Goal: Transaction & Acquisition: Book appointment/travel/reservation

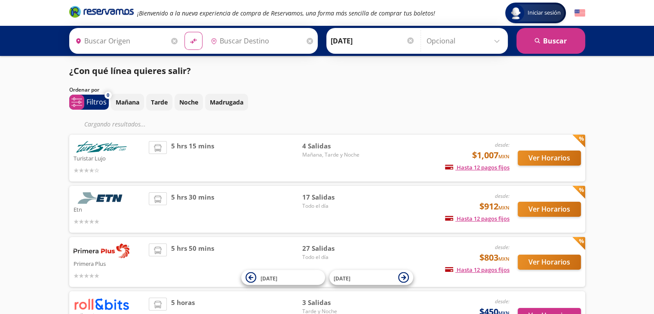
type input "[GEOGRAPHIC_DATA], [GEOGRAPHIC_DATA]"
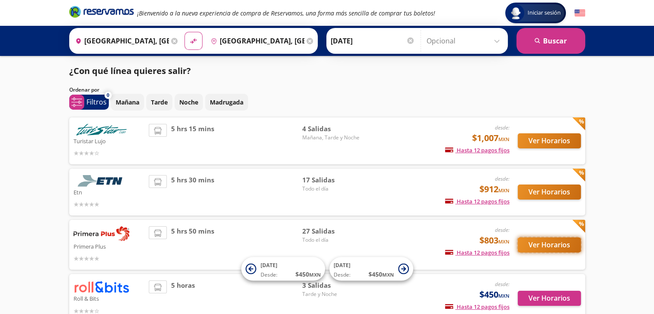
click at [535, 243] on button "Ver Horarios" at bounding box center [549, 244] width 63 height 15
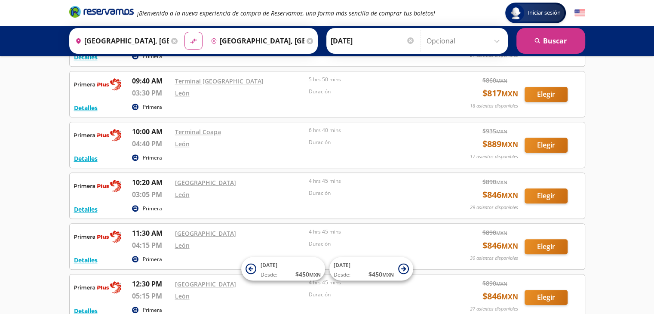
scroll to position [172, 0]
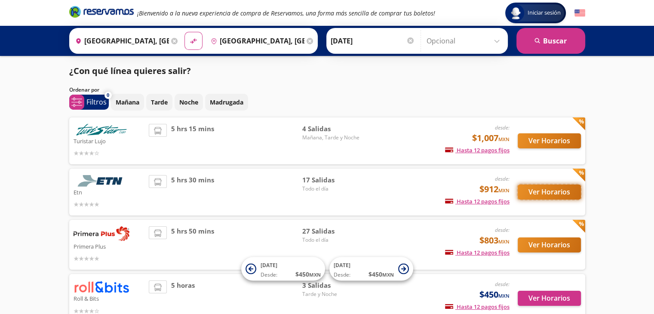
click at [525, 189] on button "Ver Horarios" at bounding box center [549, 191] width 63 height 15
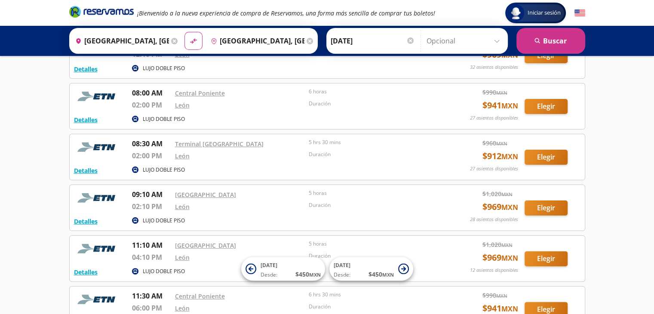
scroll to position [258, 0]
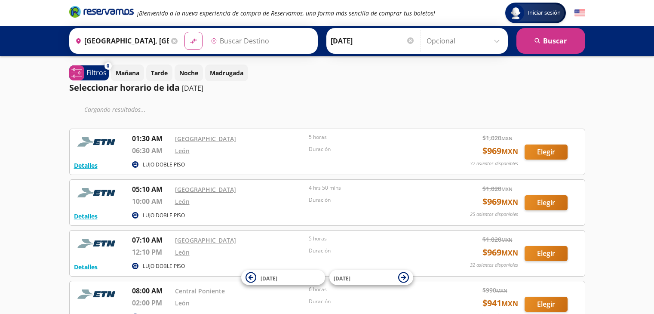
type input "[GEOGRAPHIC_DATA], [GEOGRAPHIC_DATA]"
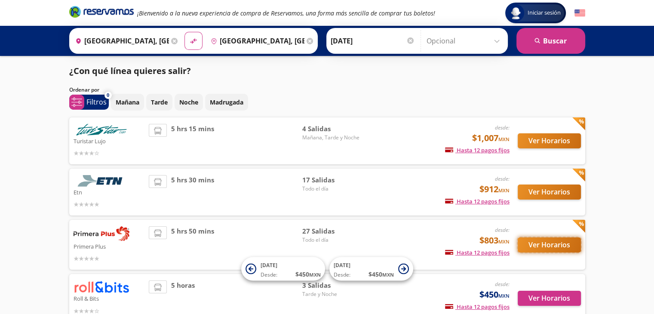
click at [540, 244] on button "Ver Horarios" at bounding box center [549, 244] width 63 height 15
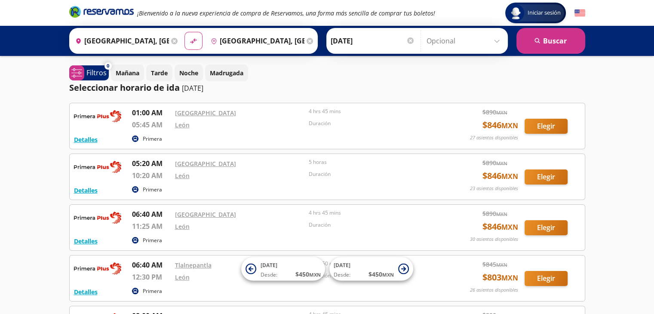
click at [495, 40] on input "Opcional" at bounding box center [465, 40] width 77 height 21
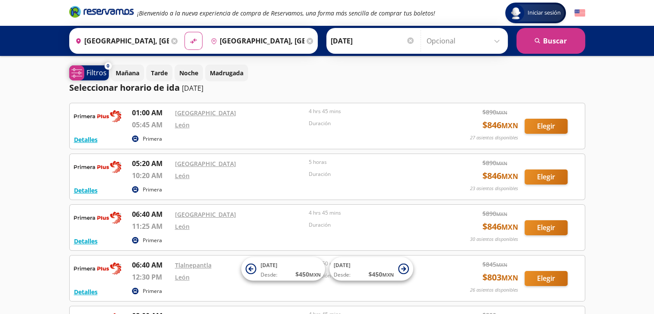
click at [96, 76] on p "Filtros" at bounding box center [96, 73] width 20 height 10
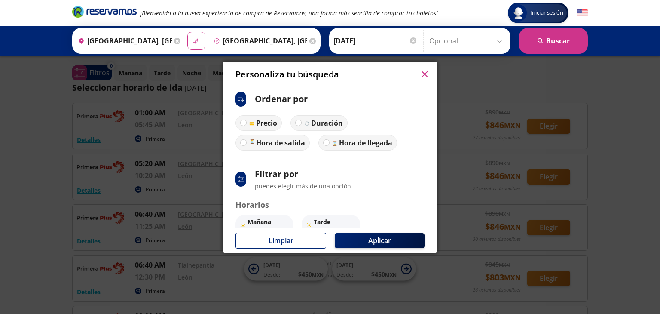
click at [422, 75] on icon "button" at bounding box center [425, 74] width 6 height 6
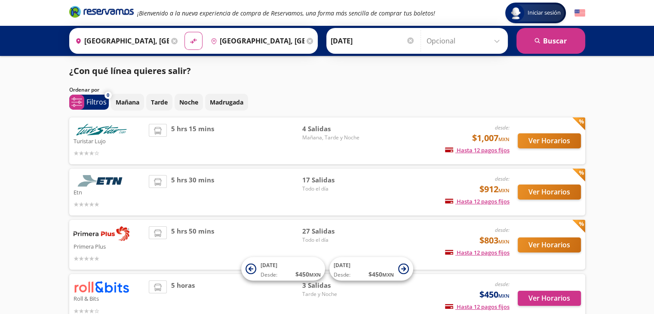
click at [497, 40] on input "Opcional" at bounding box center [465, 40] width 77 height 21
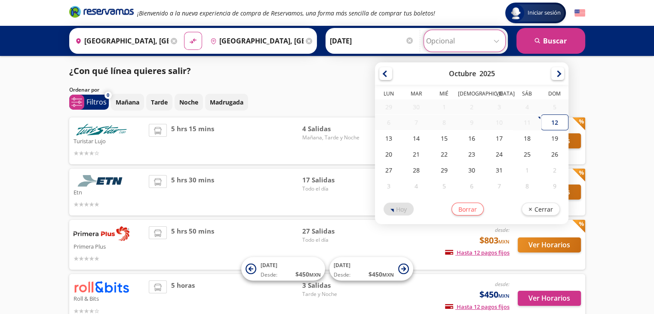
click at [497, 40] on input "Opcional" at bounding box center [464, 40] width 77 height 21
click at [554, 246] on button "Ver Horarios" at bounding box center [549, 244] width 63 height 15
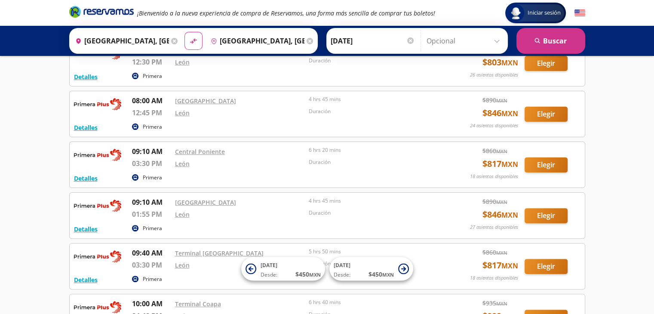
scroll to position [387, 0]
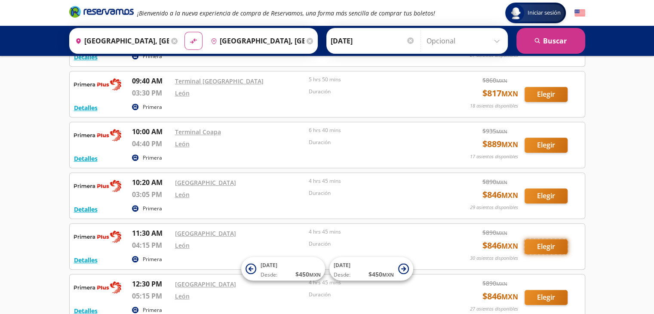
click at [552, 241] on button "Elegir" at bounding box center [546, 246] width 43 height 15
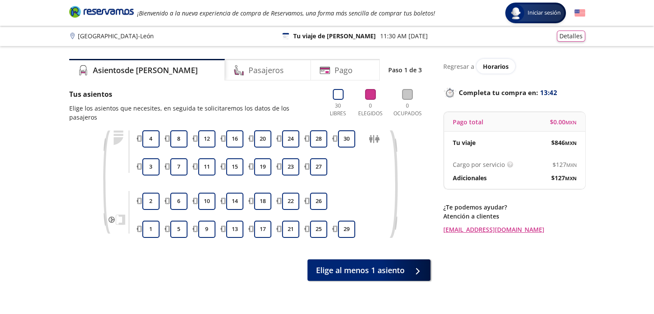
drag, startPoint x: 207, startPoint y: 169, endPoint x: 214, endPoint y: 189, distance: 20.8
click at [207, 169] on button "11" at bounding box center [206, 166] width 17 height 17
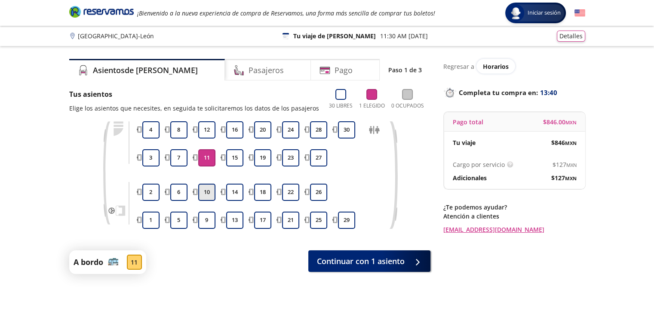
click at [207, 201] on button "10" at bounding box center [206, 192] width 17 height 17
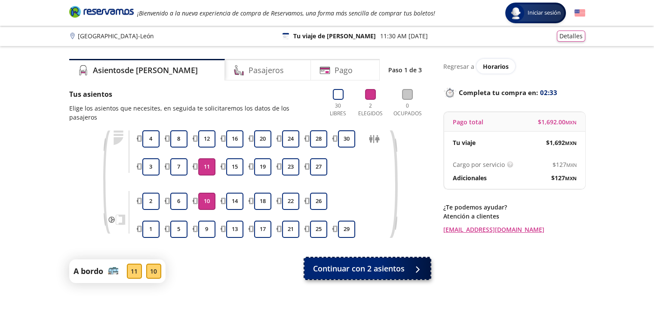
click at [346, 272] on span "Continuar con 2 asientos" at bounding box center [359, 269] width 92 height 12
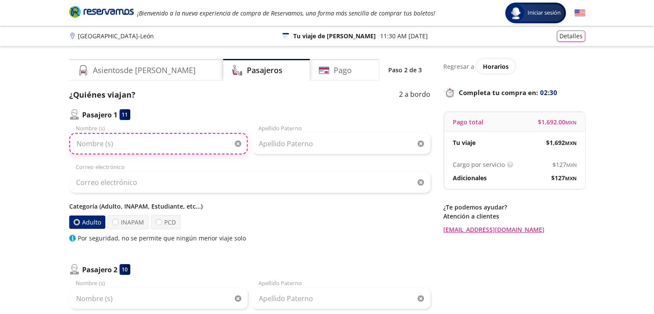
click at [167, 147] on input "Nombre (s)" at bounding box center [158, 143] width 178 height 21
type input "JESÚS ALBERTO"
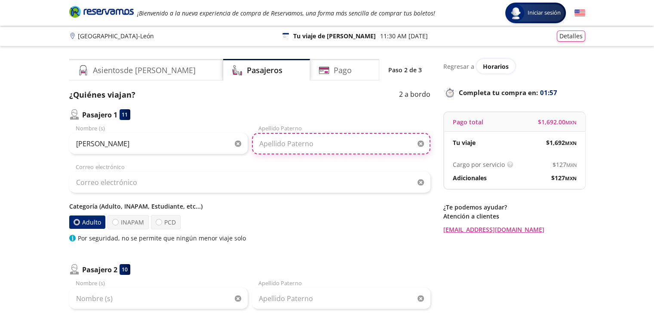
click at [273, 145] on input "Apellido Paterno" at bounding box center [341, 143] width 178 height 21
type input "RAMIREZ HERNANDEZ"
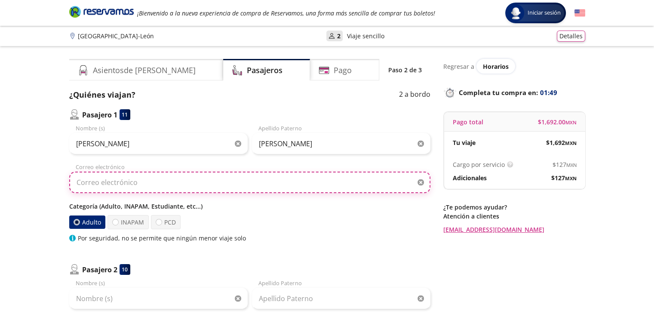
click at [193, 180] on input "Correo electrónico" at bounding box center [249, 182] width 361 height 21
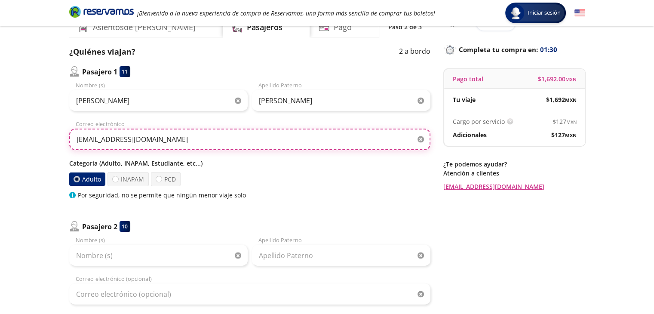
type input "administracion@grintra.com"
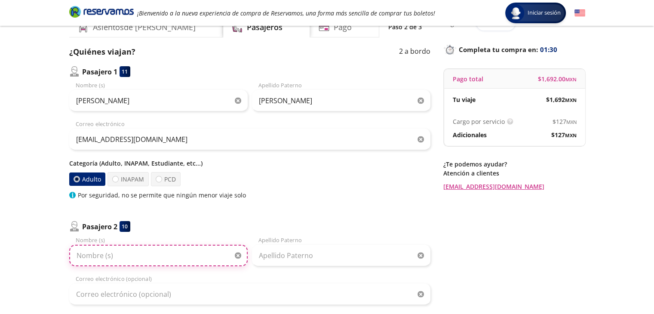
click at [132, 257] on input "Nombre (s)" at bounding box center [158, 255] width 178 height 21
type input "ROBERTO FABIAN"
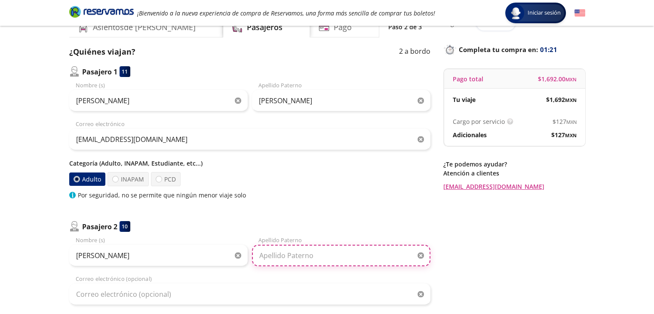
click at [285, 258] on input "Apellido Paterno" at bounding box center [341, 255] width 178 height 21
type input "RODRIGUEZ ESCOBAR"
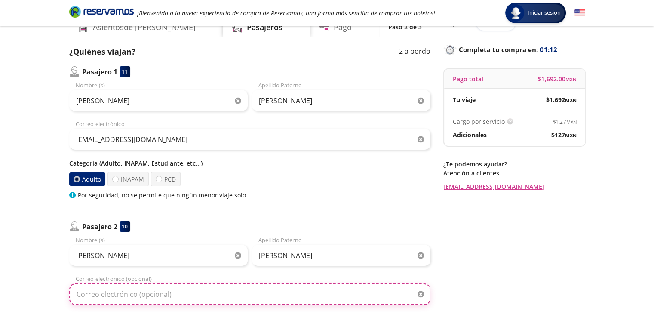
click at [199, 295] on input "Correo electrónico (opcional)" at bounding box center [249, 293] width 361 height 21
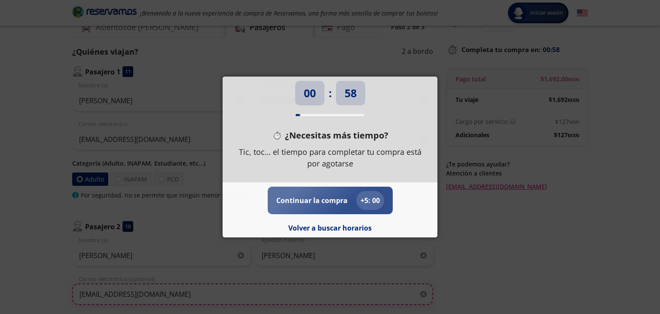
type input "administracion@grintra.com"
click at [328, 203] on p "Continuar la compra" at bounding box center [311, 200] width 71 height 10
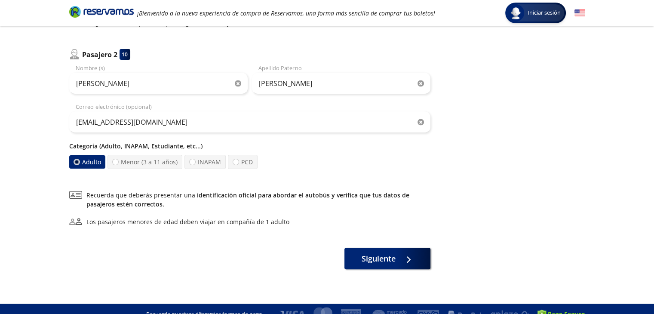
scroll to position [226, 0]
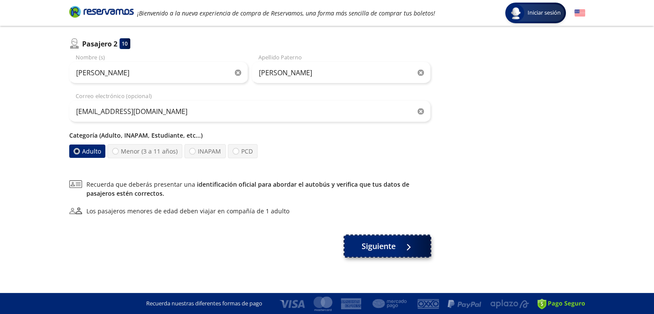
click at [378, 246] on span "Siguiente" at bounding box center [379, 246] width 34 height 12
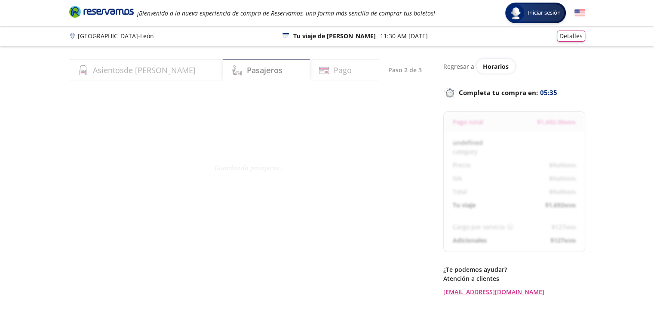
select select "MX"
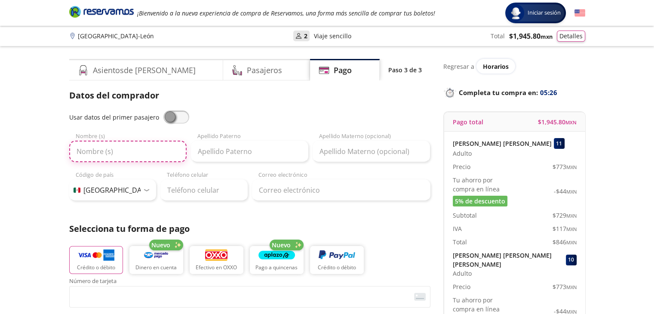
click at [129, 148] on input "Nombre (s)" at bounding box center [127, 151] width 117 height 21
click at [169, 122] on span at bounding box center [176, 116] width 26 height 13
click at [163, 110] on input "checkbox" at bounding box center [163, 110] width 0 height 0
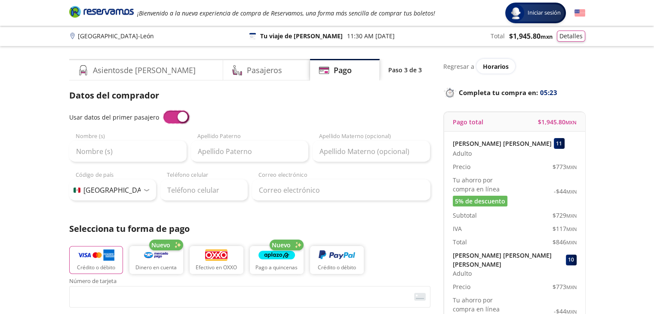
type input "JESÚS ALBERTO"
type input "RAMIREZ HERNANDEZ"
type input "administracion@grintra.com"
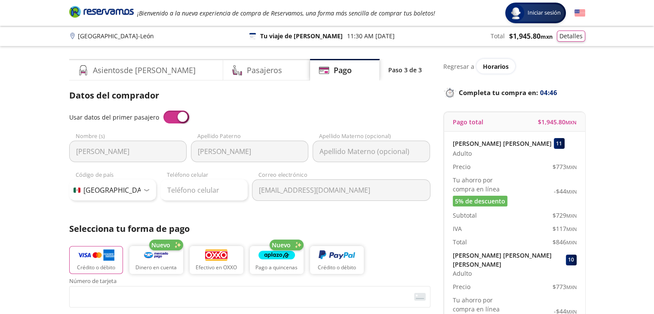
click at [183, 121] on span at bounding box center [176, 116] width 26 height 13
click at [163, 110] on input "checkbox" at bounding box center [163, 110] width 0 height 0
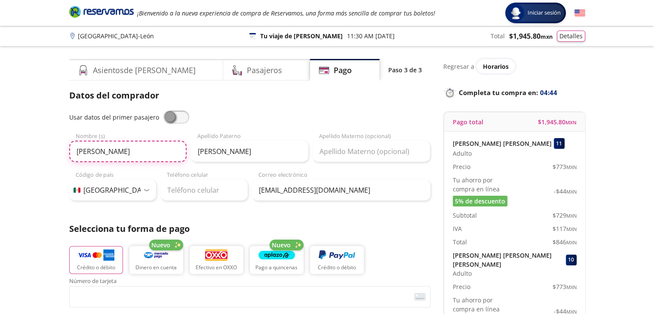
click at [141, 147] on input "JESÚS ALBERTO" at bounding box center [127, 151] width 117 height 21
type input "J"
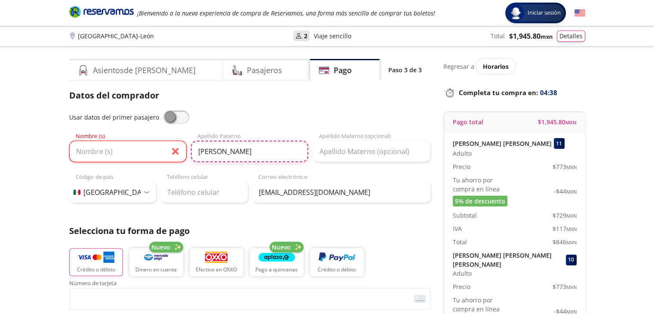
drag, startPoint x: 273, startPoint y: 153, endPoint x: 198, endPoint y: 153, distance: 75.7
click at [198, 153] on input "RAMIREZ HERNANDEZ" at bounding box center [249, 151] width 117 height 21
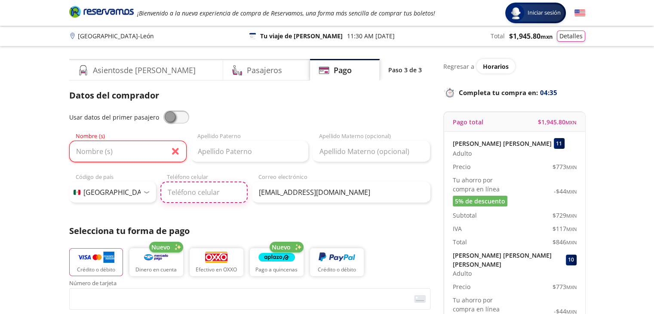
click at [167, 195] on input "Teléfono celular" at bounding box center [203, 191] width 87 height 21
type input "5"
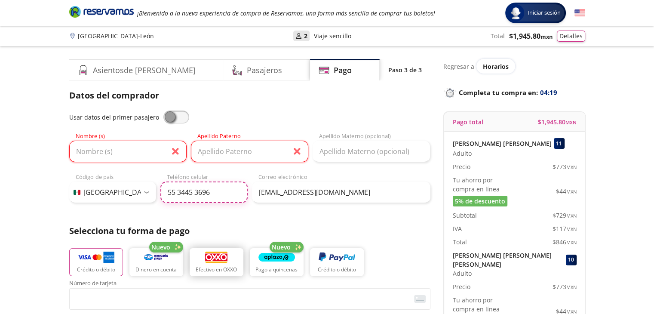
scroll to position [43, 0]
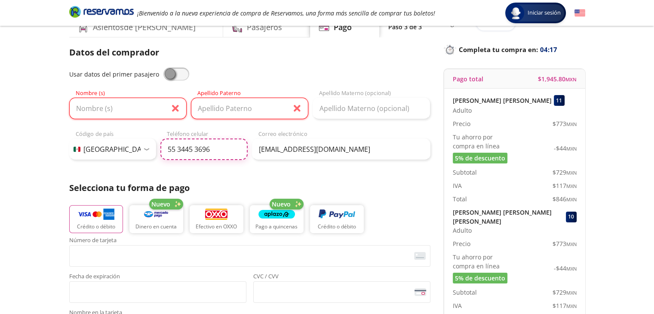
type input "55 3445 3696"
click at [102, 221] on button "Crédito o débito" at bounding box center [96, 219] width 54 height 29
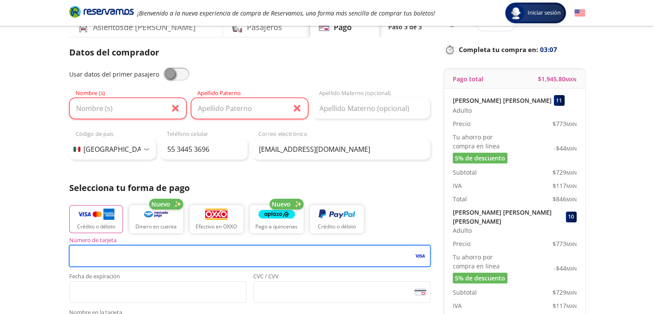
scroll to position [129, 0]
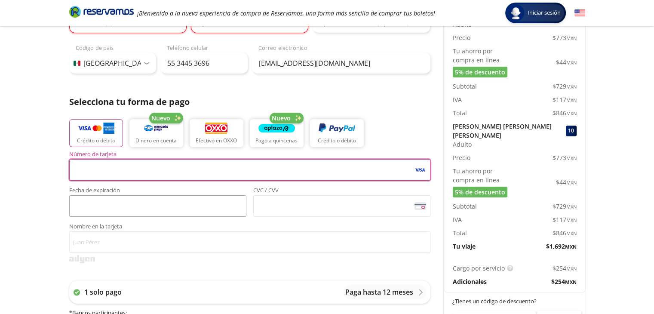
click at [110, 215] on span "<p>Your browser does not support iframes.</p>" at bounding box center [157, 205] width 177 height 21
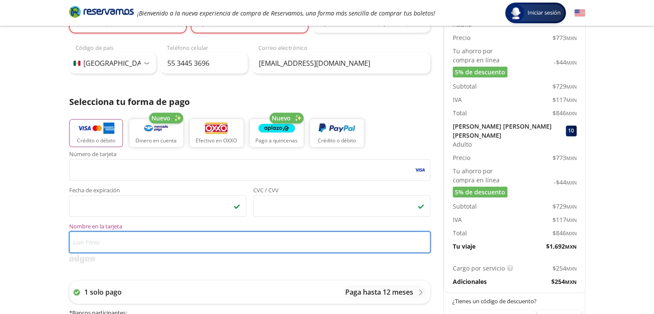
click at [100, 239] on input "Nombre en la tarjeta" at bounding box center [249, 241] width 361 height 21
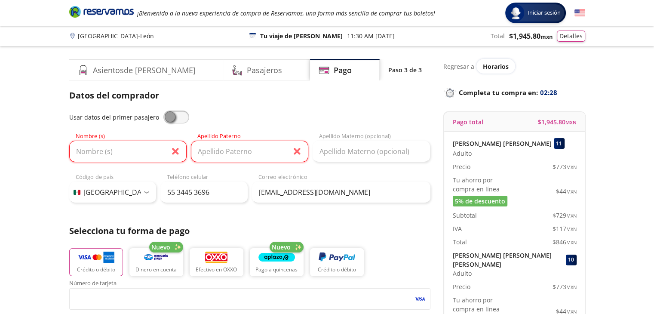
type input "NORMA GUERRERO RIOS"
click at [129, 157] on input "Nombre (s)" at bounding box center [127, 151] width 117 height 21
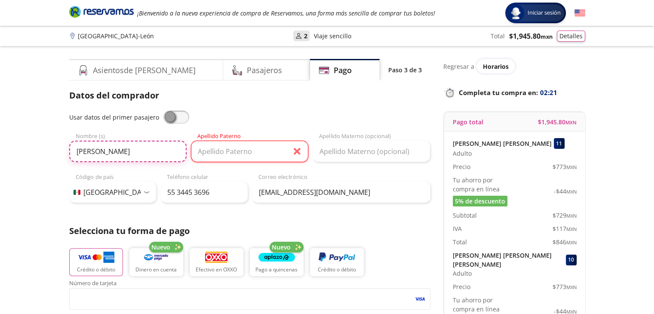
type input "ELIZABETH"
click at [239, 152] on input "Apellido Paterno" at bounding box center [249, 151] width 117 height 21
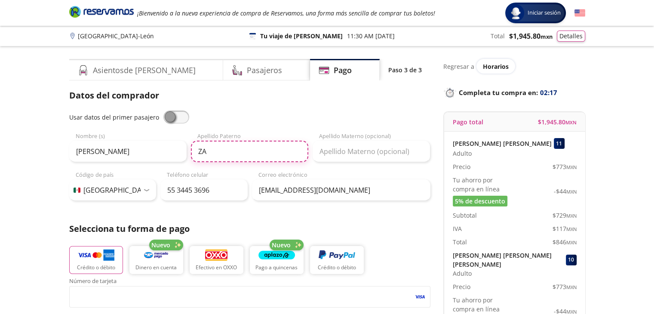
type input "Z"
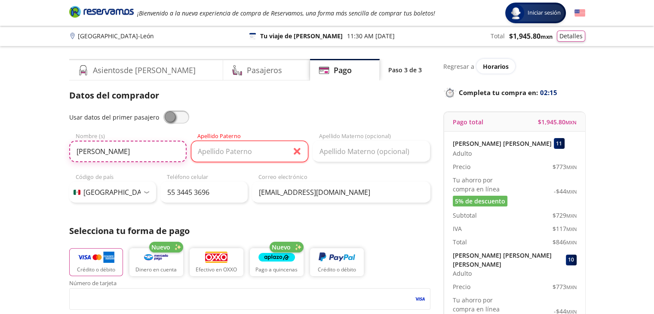
click at [150, 153] on input "ELIZABETH" at bounding box center [127, 151] width 117 height 21
type input "E"
click at [175, 119] on span at bounding box center [176, 116] width 26 height 13
click at [163, 110] on input "checkbox" at bounding box center [163, 110] width 0 height 0
type input "JESÚS ALBERTO"
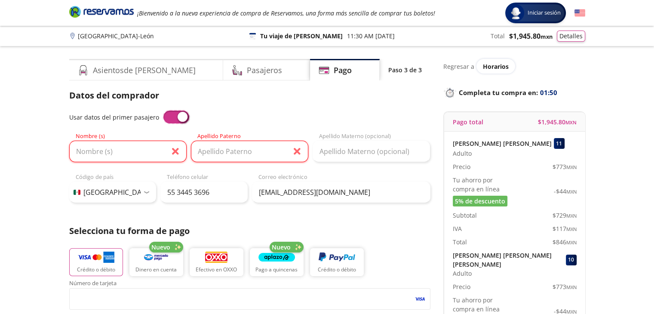
type input "RAMIREZ HERNANDEZ"
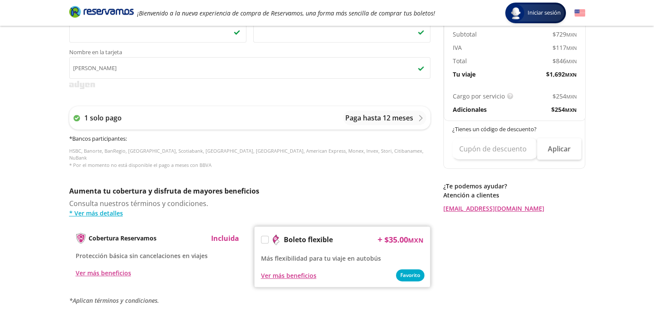
scroll to position [344, 0]
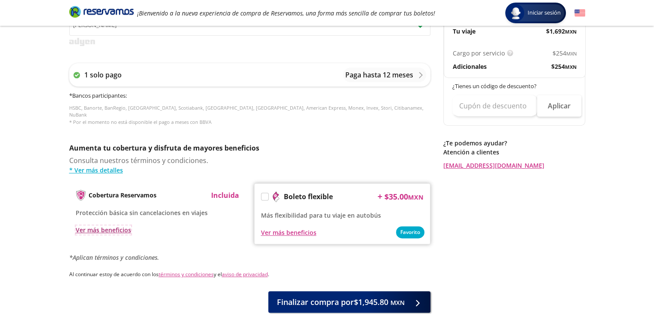
click at [111, 225] on div "Ver más beneficios" at bounding box center [103, 229] width 55 height 9
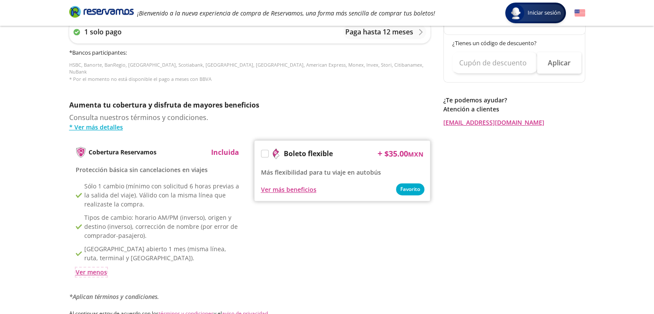
scroll to position [430, 0]
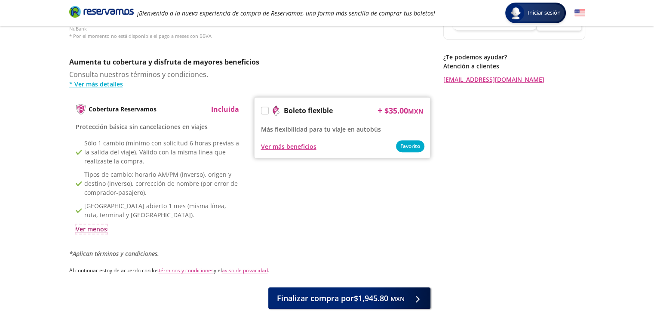
click at [100, 224] on div "Ver menos" at bounding box center [91, 228] width 31 height 9
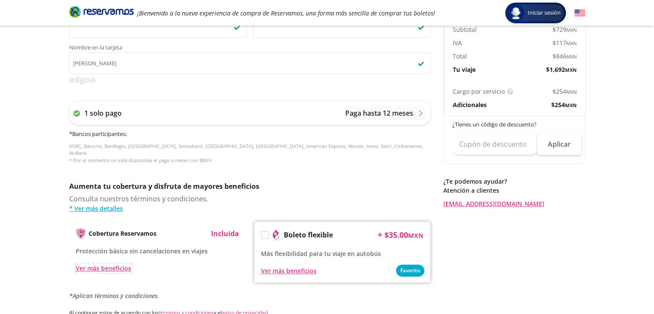
scroll to position [392, 0]
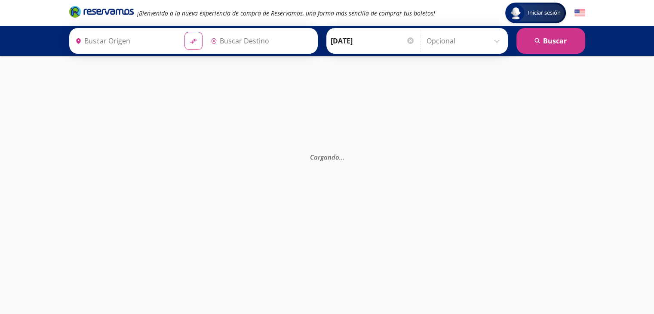
type input "Central del Norte, Distrito Federal"
type input "[GEOGRAPHIC_DATA], [GEOGRAPHIC_DATA]"
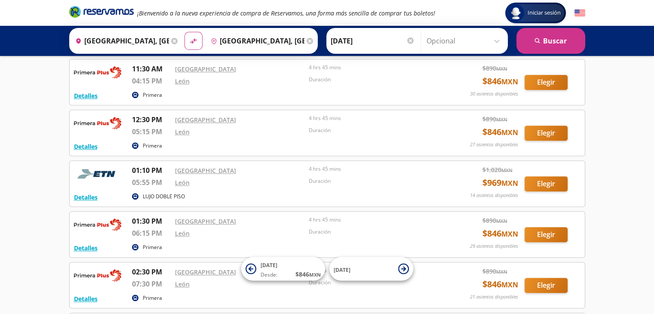
scroll to position [559, 0]
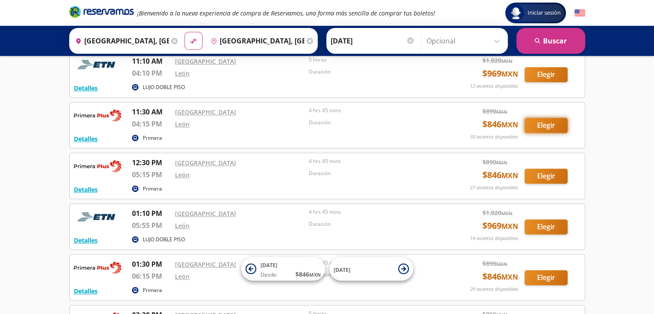
click at [548, 127] on button "Elegir" at bounding box center [546, 125] width 43 height 15
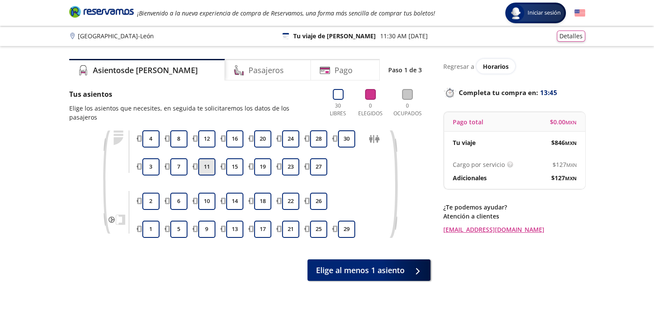
click at [203, 169] on button "11" at bounding box center [206, 166] width 17 height 17
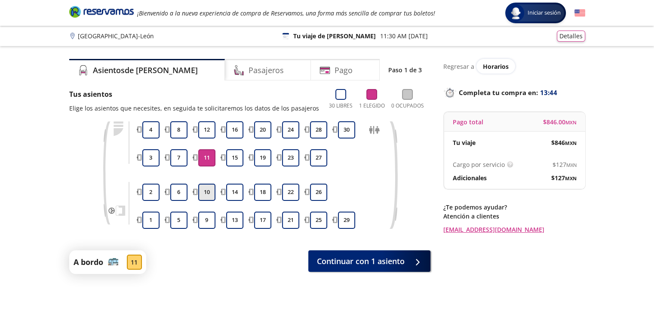
click at [204, 199] on button "10" at bounding box center [206, 192] width 17 height 17
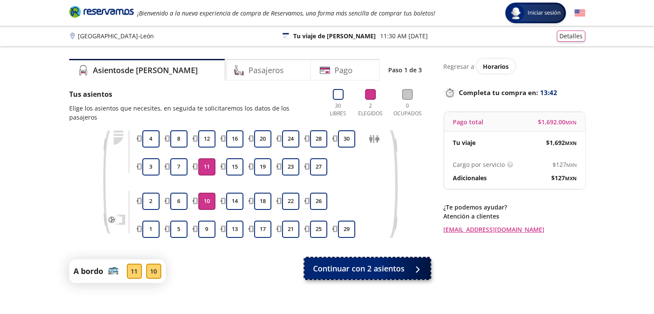
click at [341, 269] on span "Continuar con 2 asientos" at bounding box center [359, 269] width 92 height 12
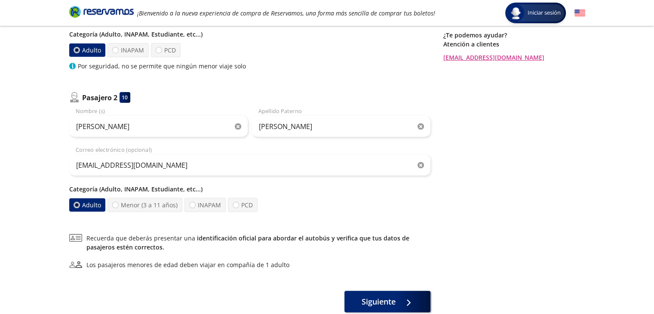
scroll to position [226, 0]
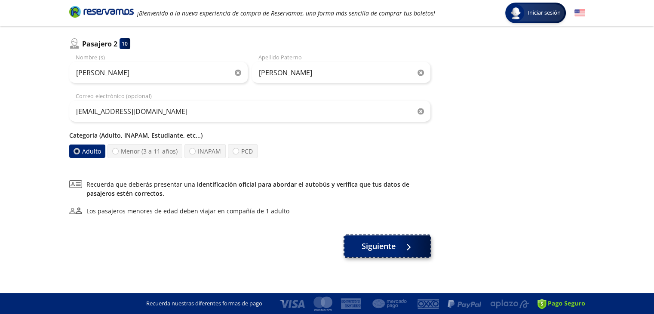
click at [391, 246] on span "Siguiente" at bounding box center [379, 246] width 34 height 12
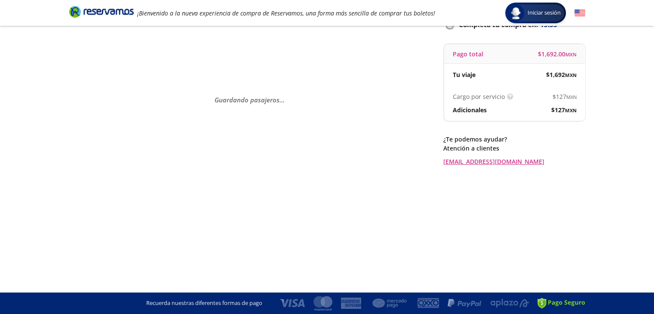
scroll to position [0, 0]
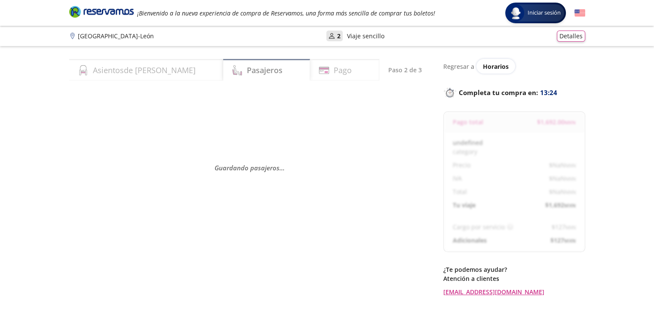
select select "MX"
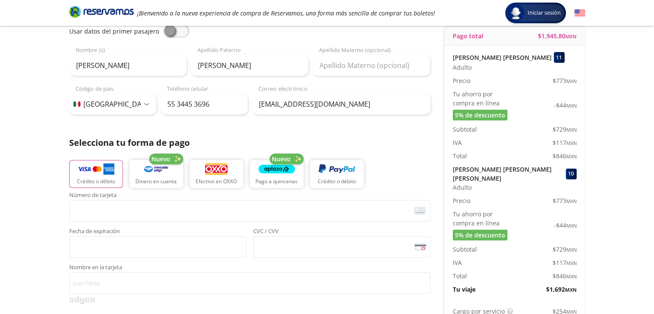
scroll to position [43, 0]
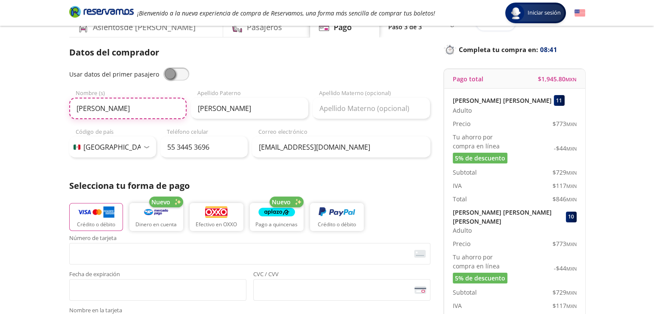
click at [120, 108] on input "JESÚS ALBERTO" at bounding box center [127, 108] width 117 height 21
